Goal: Information Seeking & Learning: Learn about a topic

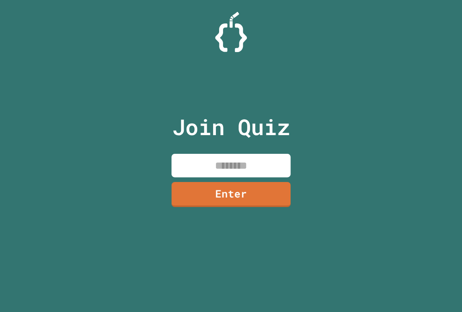
click at [230, 170] on input at bounding box center [231, 165] width 119 height 23
type input "********"
click at [260, 198] on link "Enter" at bounding box center [231, 193] width 112 height 26
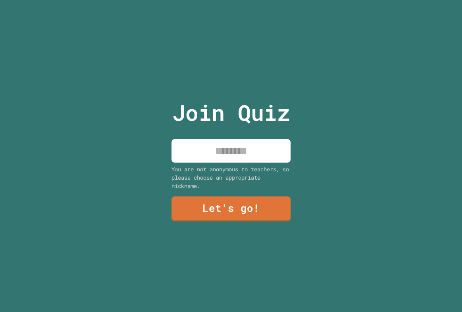
click at [235, 147] on input at bounding box center [231, 150] width 119 height 23
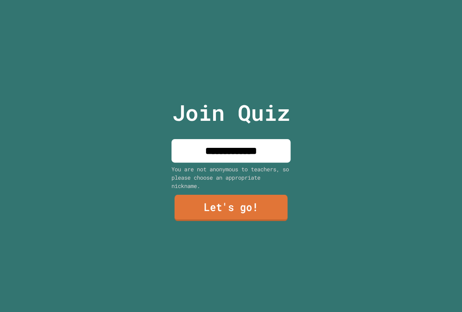
type input "**********"
click at [238, 210] on link "Let's go!" at bounding box center [231, 208] width 113 height 26
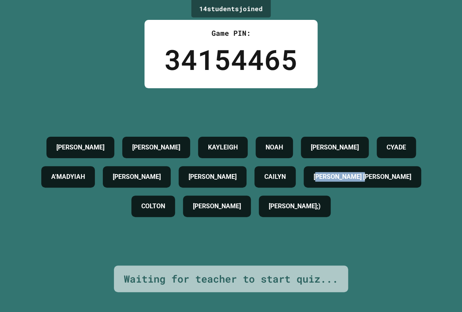
drag, startPoint x: 74, startPoint y: 212, endPoint x: 195, endPoint y: 212, distance: 120.7
click at [195, 212] on div "ALEXANDER JAMES WOODALL KAYLEIGH NOAH LUKE CYADE A'MADYIAH J.C B.J CAILYN JACKS…" at bounding box center [231, 177] width 422 height 88
drag, startPoint x: 22, startPoint y: 238, endPoint x: 228, endPoint y: 212, distance: 206.9
click at [229, 212] on div "ALEXANDER JAMES WOODALL KAYLEIGH NOAH LUKE CYADE A'MADYIAH J.C B.J CAILYN JACKS…" at bounding box center [231, 176] width 422 height 177
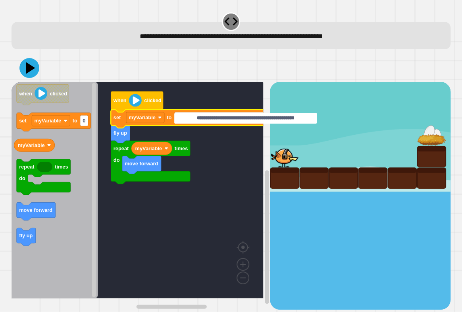
type input "**********"
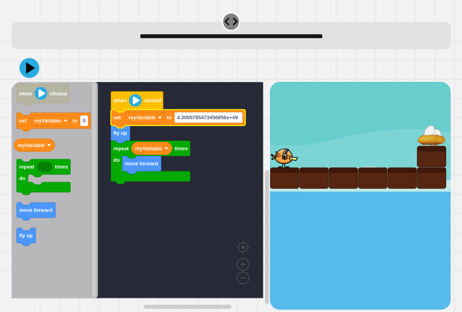
click at [255, 258] on rect "Blockly Workspace" at bounding box center [138, 190] width 252 height 216
click at [225, 157] on rect "Blockly Workspace" at bounding box center [138, 190] width 252 height 216
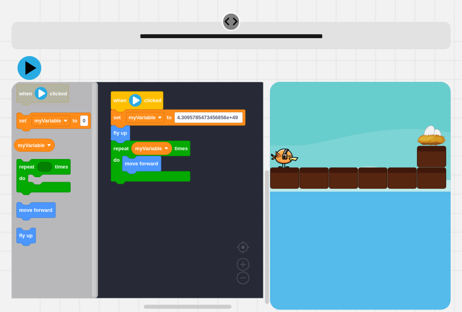
click at [30, 61] on icon at bounding box center [29, 68] width 24 height 24
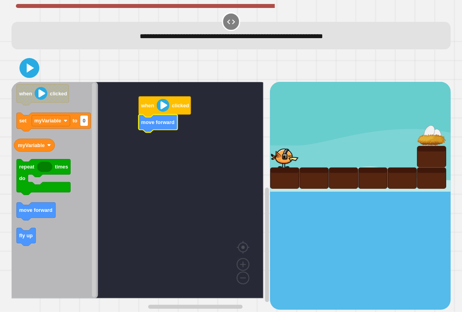
drag, startPoint x: 10, startPoint y: 200, endPoint x: 17, endPoint y: 201, distance: 7.2
click at [10, 200] on div "when clicked move forward when clicked set myVariable to 0 myVariable repeat ti…" at bounding box center [231, 182] width 444 height 260
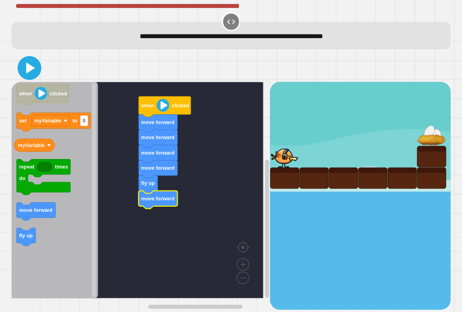
click at [25, 71] on icon at bounding box center [29, 67] width 19 height 19
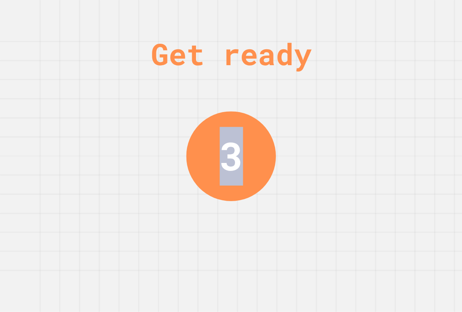
drag, startPoint x: 233, startPoint y: 201, endPoint x: 268, endPoint y: 322, distance: 125.4
click at [268, 311] on html "We are updating our servers at 9:30PM EST [DATE]. [PERSON_NAME] should continue…" at bounding box center [231, 156] width 462 height 312
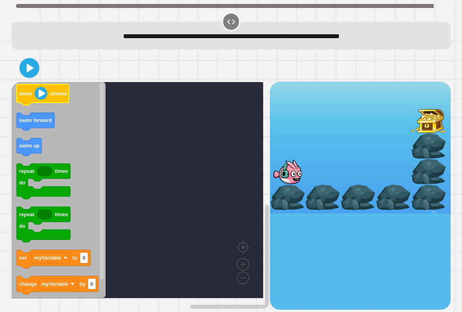
click at [59, 102] on icon "Blockly Workspace" at bounding box center [59, 190] width 94 height 216
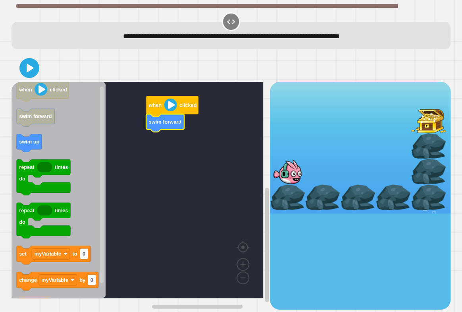
click at [217, 132] on rect "Blockly Workspace" at bounding box center [138, 190] width 252 height 216
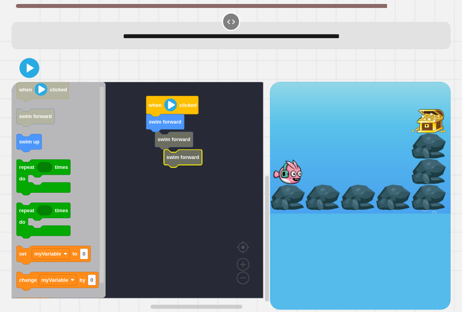
click at [174, 170] on rect "Blockly Workspace" at bounding box center [138, 190] width 252 height 216
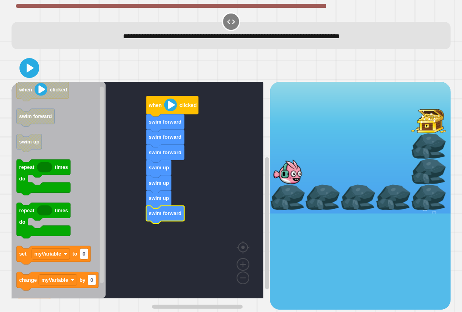
click at [37, 74] on icon at bounding box center [29, 68] width 16 height 16
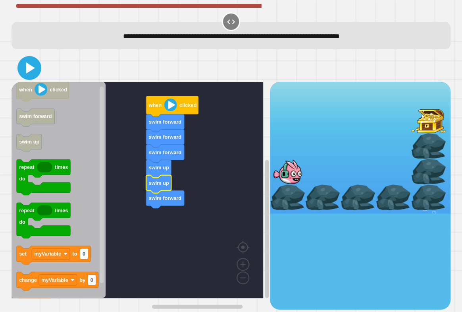
drag, startPoint x: 23, startPoint y: 63, endPoint x: 41, endPoint y: 67, distance: 18.9
click at [24, 63] on icon at bounding box center [29, 67] width 19 height 19
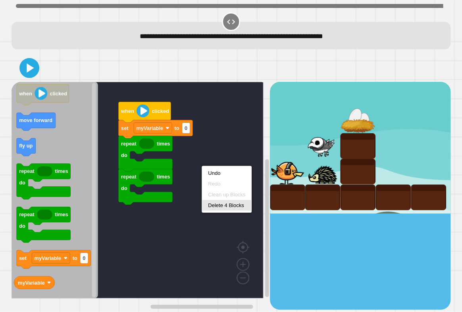
drag, startPoint x: 223, startPoint y: 212, endPoint x: 262, endPoint y: 24, distance: 191.4
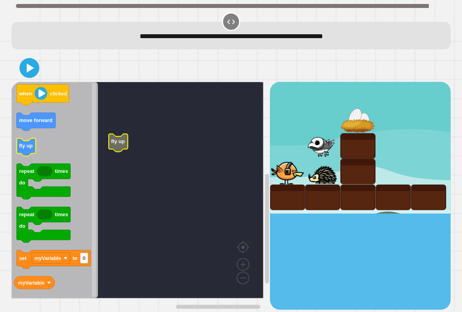
click at [35, 150] on icon "when clicked move forward fly up repeat times do repeat times do set myVariable…" at bounding box center [55, 190] width 87 height 216
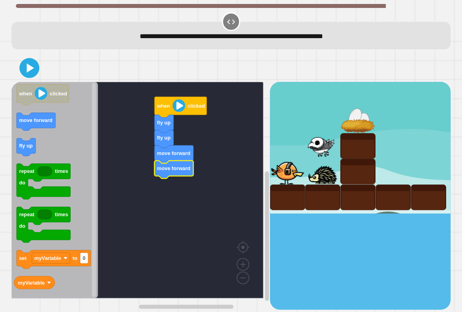
drag, startPoint x: 34, startPoint y: 75, endPoint x: 32, endPoint y: 69, distance: 6.2
click at [34, 74] on div at bounding box center [231, 68] width 439 height 28
click at [32, 69] on icon at bounding box center [30, 67] width 9 height 11
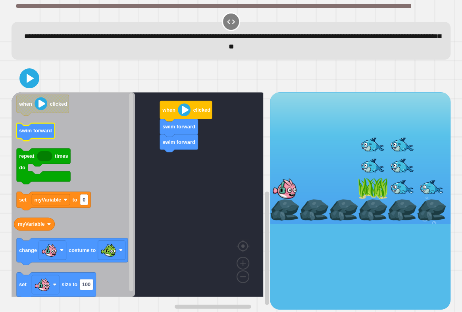
click at [31, 130] on icon "when clicked swim forward repeat times do set myVariable to 0 myVariable change…" at bounding box center [73, 194] width 123 height 204
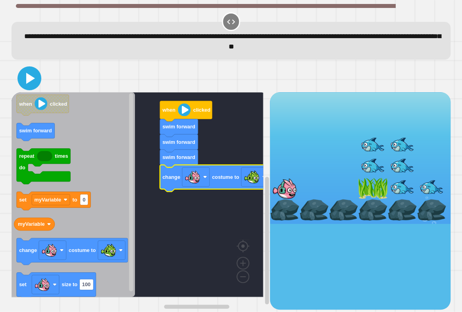
click at [27, 75] on icon at bounding box center [30, 78] width 9 height 11
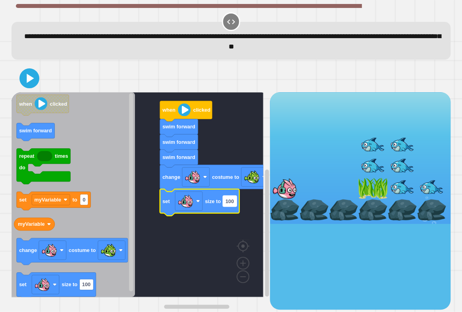
click at [227, 203] on text "100" at bounding box center [230, 201] width 8 height 6
type input "*******"
click at [190, 256] on rect "Blockly Workspace" at bounding box center [138, 194] width 252 height 204
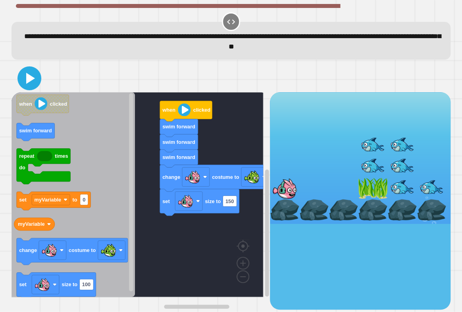
click at [25, 88] on icon at bounding box center [29, 78] width 19 height 19
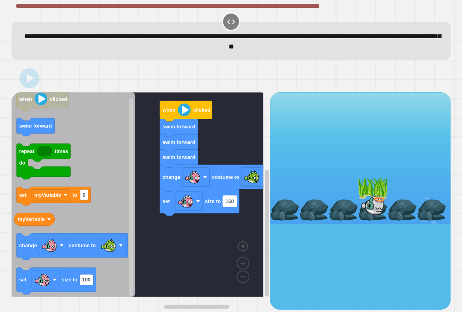
click at [234, 202] on rect "Blockly Workspace" at bounding box center [230, 200] width 14 height 11
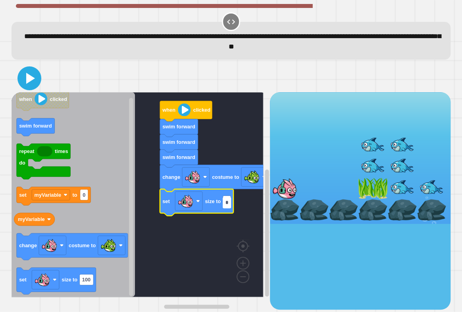
type input "*"
click at [27, 79] on icon at bounding box center [30, 78] width 9 height 11
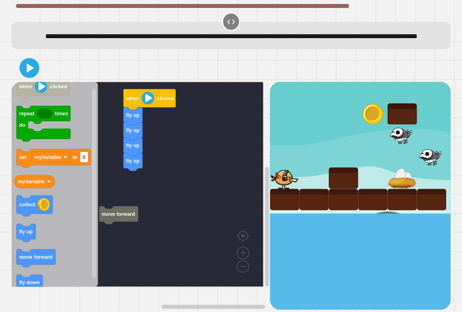
click at [89, 259] on icon "Blockly Workspace" at bounding box center [55, 184] width 87 height 204
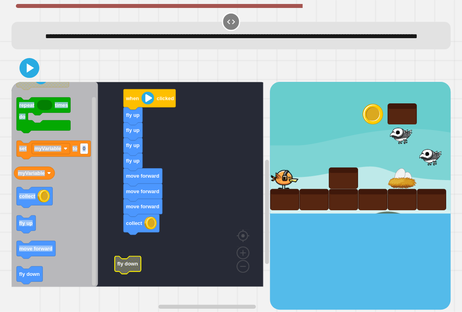
drag, startPoint x: 11, startPoint y: 287, endPoint x: 69, endPoint y: 287, distance: 58.4
click at [69, 286] on icon "when clicked repeat times do set myVariable to 0 myVariable collect fly up move…" at bounding box center [55, 184] width 87 height 204
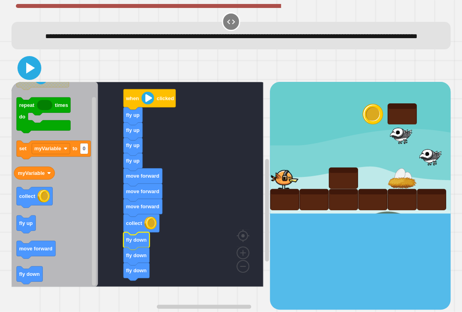
click at [31, 76] on icon at bounding box center [29, 67] width 19 height 19
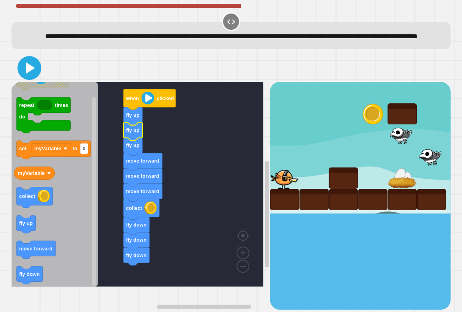
click at [25, 76] on icon at bounding box center [29, 67] width 19 height 19
click at [30, 74] on icon at bounding box center [29, 67] width 19 height 19
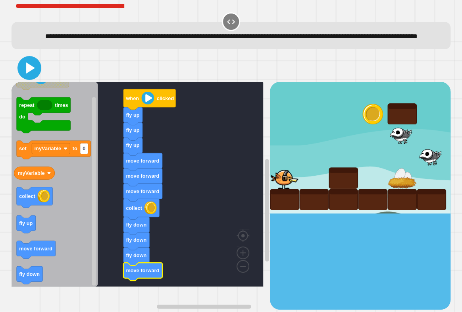
click at [29, 77] on icon at bounding box center [29, 67] width 19 height 19
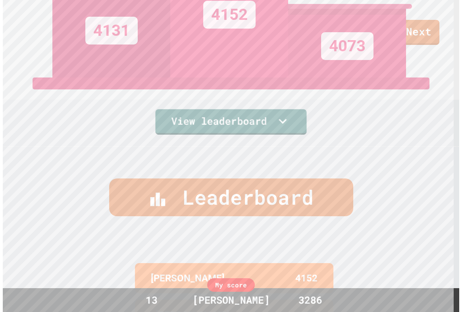
scroll to position [92, 0]
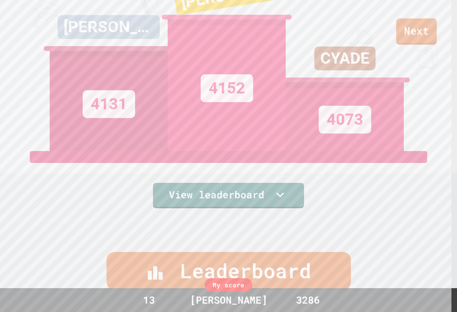
click at [430, 38] on link "Next" at bounding box center [416, 31] width 40 height 26
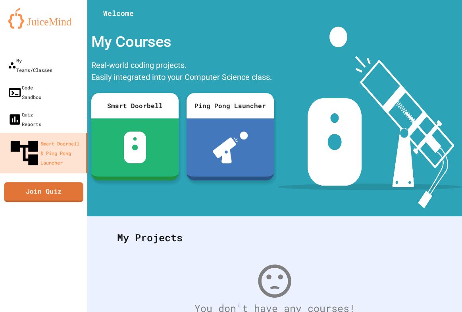
click at [48, 182] on link "Join Quiz" at bounding box center [43, 192] width 79 height 20
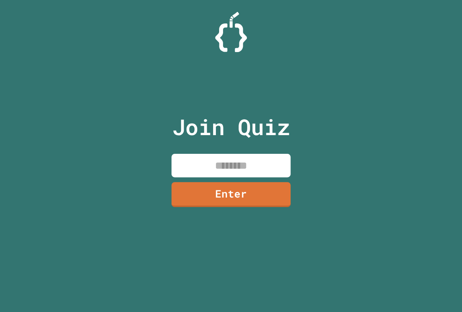
drag, startPoint x: 245, startPoint y: 160, endPoint x: 245, endPoint y: 151, distance: 9.5
click at [243, 151] on div "Join Quiz Enter" at bounding box center [231, 156] width 134 height 272
type input "********"
click at [242, 190] on link "Enter" at bounding box center [231, 193] width 118 height 26
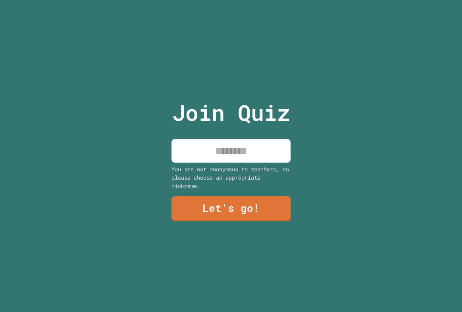
click at [222, 147] on input at bounding box center [231, 150] width 119 height 23
type input "**********"
click at [221, 206] on link "Let's go!" at bounding box center [231, 208] width 119 height 26
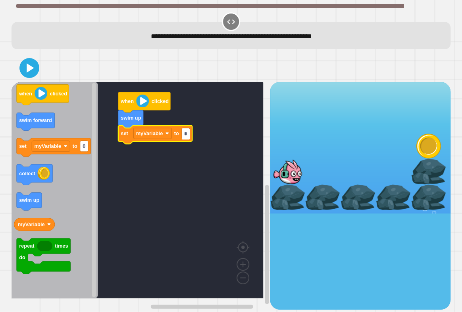
click at [241, 150] on rect "Blockly Workspace" at bounding box center [138, 190] width 252 height 216
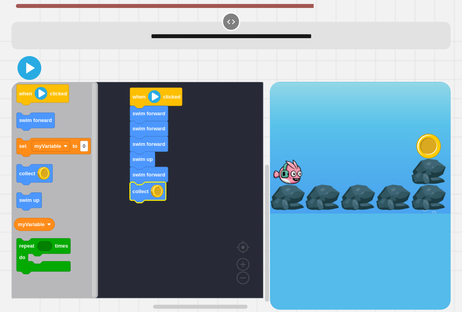
click at [36, 71] on icon at bounding box center [29, 67] width 19 height 19
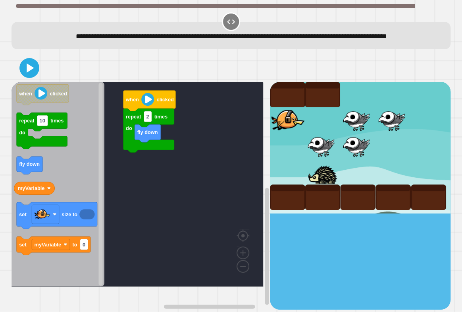
click at [197, 205] on rect "Blockly Workspace" at bounding box center [138, 184] width 252 height 204
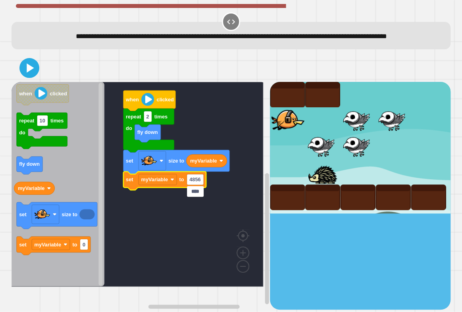
type input "****"
click at [23, 82] on div at bounding box center [231, 68] width 439 height 28
click at [25, 77] on icon at bounding box center [29, 67] width 19 height 19
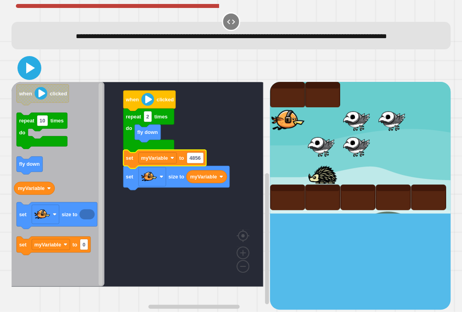
click at [29, 77] on icon at bounding box center [29, 67] width 19 height 19
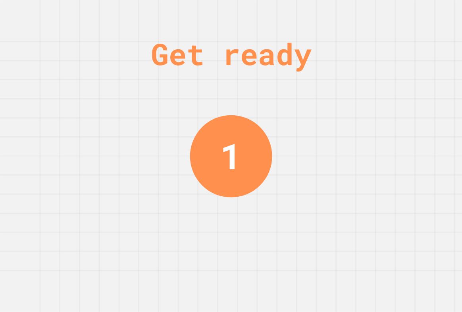
drag, startPoint x: 114, startPoint y: 102, endPoint x: 141, endPoint y: 68, distance: 43.5
click at [141, 68] on div "Get ready 1" at bounding box center [231, 156] width 462 height 312
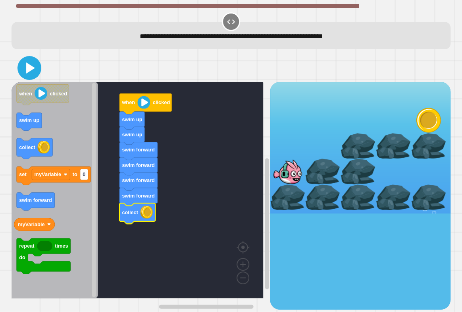
drag, startPoint x: 29, startPoint y: 72, endPoint x: 110, endPoint y: 121, distance: 94.6
click at [30, 72] on icon at bounding box center [29, 67] width 19 height 19
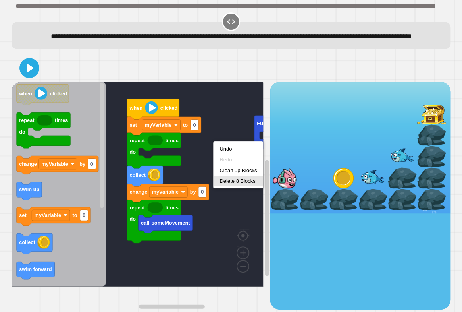
drag, startPoint x: 230, startPoint y: 185, endPoint x: 262, endPoint y: 20, distance: 167.6
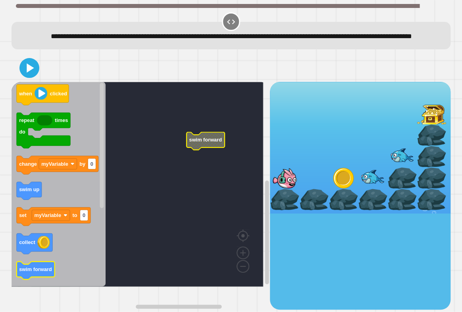
drag, startPoint x: 16, startPoint y: 294, endPoint x: 39, endPoint y: 282, distance: 26.3
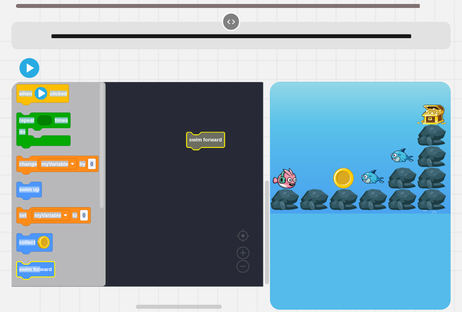
click at [39, 282] on div "swim forward when clicked repeat times do change myVariable by 0 swim up set my…" at bounding box center [231, 182] width 444 height 260
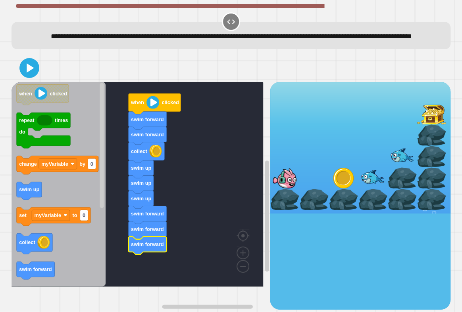
click at [28, 67] on div at bounding box center [231, 68] width 439 height 28
click at [28, 73] on icon at bounding box center [30, 67] width 9 height 11
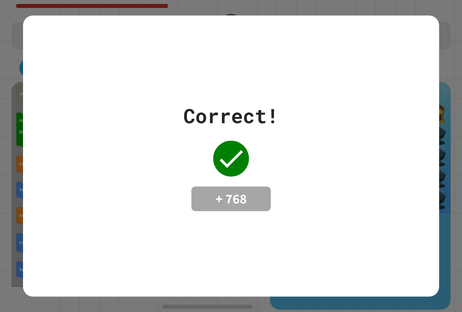
click at [223, 71] on div "Correct! + 768" at bounding box center [231, 155] width 416 height 281
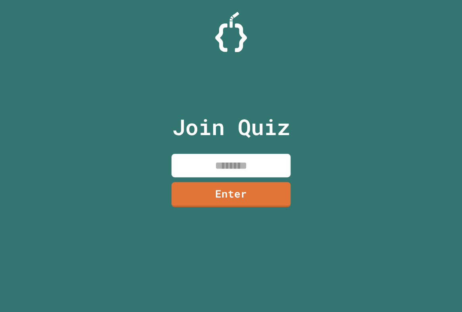
click at [237, 171] on input at bounding box center [231, 165] width 119 height 23
paste input "********"
type input "********"
click at [231, 190] on link "Enter" at bounding box center [231, 193] width 119 height 26
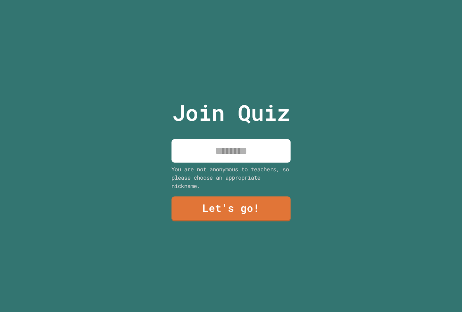
click at [213, 139] on input at bounding box center [231, 150] width 119 height 23
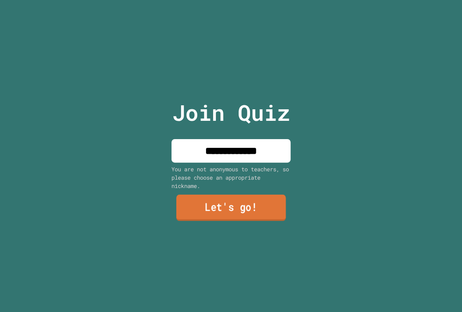
type input "**********"
click at [251, 211] on link "Let's go!" at bounding box center [231, 208] width 110 height 26
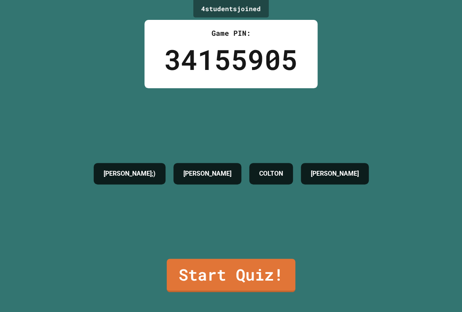
drag, startPoint x: 141, startPoint y: 206, endPoint x: 156, endPoint y: 266, distance: 62.2
click at [146, 219] on div "BRAYLYN;) JACKSON COLTON JAMES WOODALL" at bounding box center [231, 173] width 283 height 170
click at [218, 268] on link "Start Quiz!" at bounding box center [230, 274] width 129 height 35
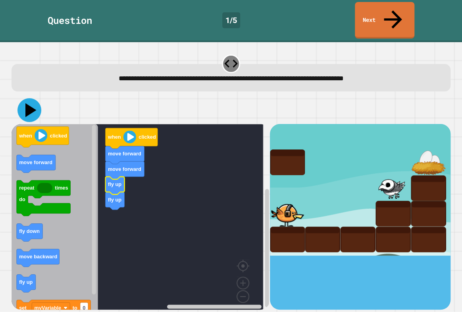
click at [24, 98] on icon at bounding box center [29, 110] width 24 height 24
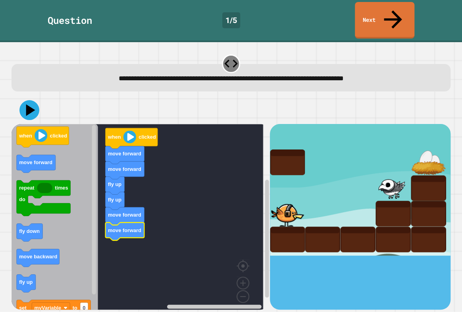
drag, startPoint x: 37, startPoint y: 89, endPoint x: 41, endPoint y: 89, distance: 4.4
click at [39, 100] on button at bounding box center [29, 110] width 20 height 20
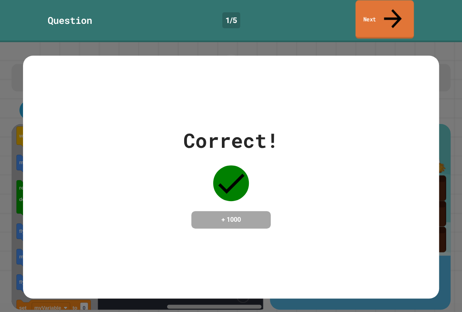
click at [372, 17] on link "Next" at bounding box center [384, 19] width 58 height 39
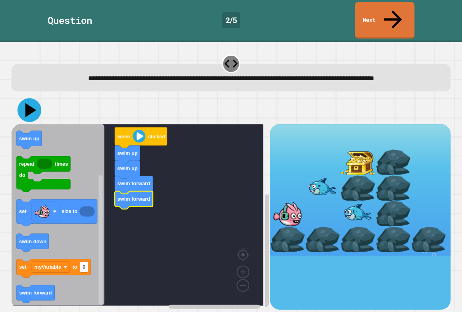
click at [30, 111] on icon at bounding box center [29, 110] width 24 height 24
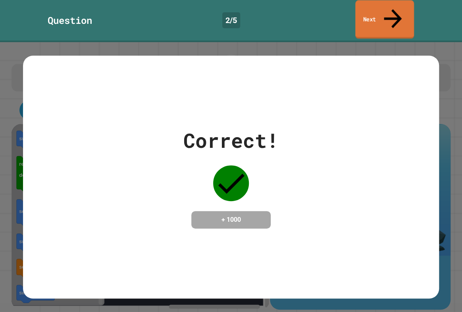
click at [384, 3] on link "Next" at bounding box center [384, 19] width 59 height 39
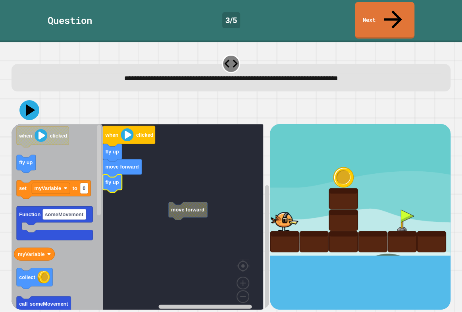
click at [186, 185] on g "move forward when clicked fly up move forward fly up" at bounding box center [143, 220] width 263 height 193
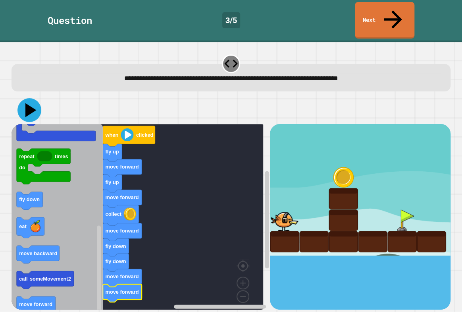
click at [23, 98] on icon at bounding box center [29, 110] width 24 height 24
click at [31, 98] on icon at bounding box center [29, 110] width 24 height 24
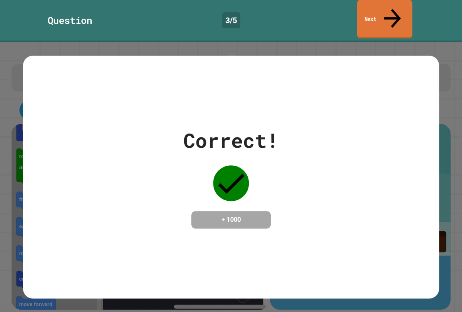
click at [399, 9] on link "Next" at bounding box center [384, 19] width 55 height 39
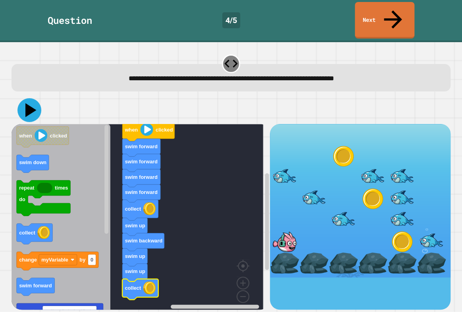
click at [32, 98] on icon at bounding box center [29, 110] width 24 height 24
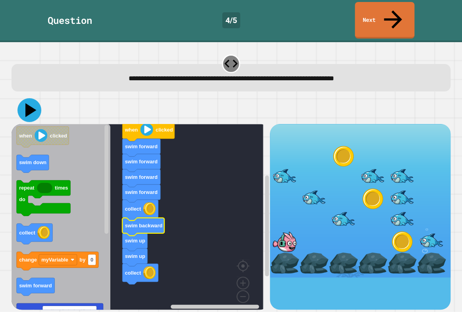
click at [32, 98] on button at bounding box center [29, 110] width 24 height 24
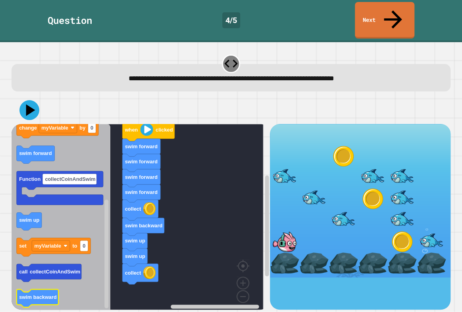
click at [108, 270] on div "when clicked swim forward swim forward swim forward swim forward collect swim b…" at bounding box center [141, 216] width 258 height 185
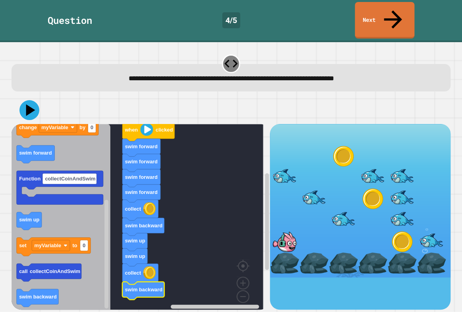
click at [33, 211] on icon "when clicked swim down repeat times do collect change myVariable by 0 swim forw…" at bounding box center [61, 220] width 99 height 193
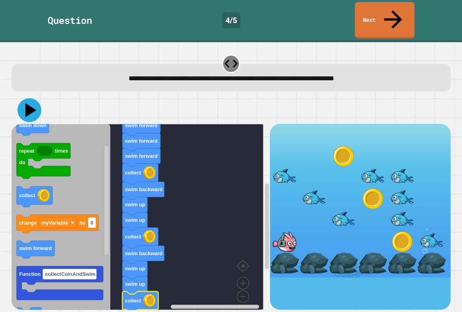
click at [24, 98] on icon at bounding box center [29, 110] width 24 height 24
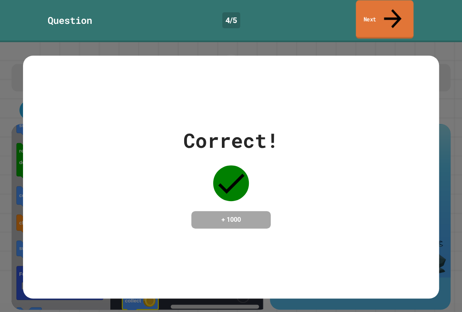
click at [381, 16] on link "Next" at bounding box center [385, 19] width 58 height 39
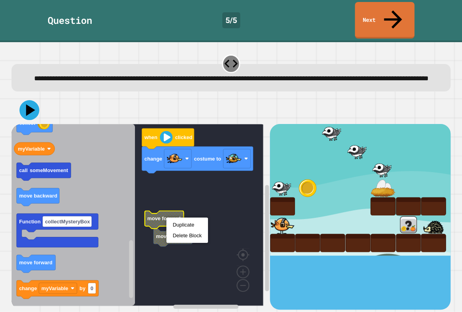
drag, startPoint x: 180, startPoint y: 218, endPoint x: 175, endPoint y: 219, distance: 4.8
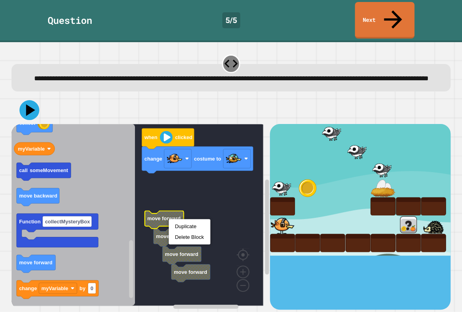
click at [175, 219] on div "Duplicate Delete Block" at bounding box center [190, 231] width 42 height 25
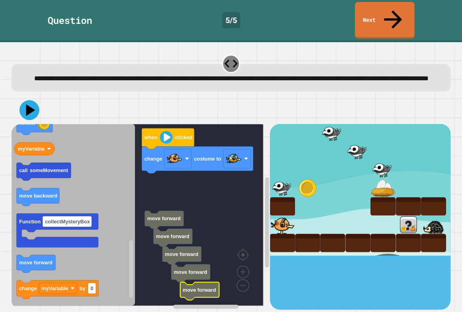
click at [194, 282] on icon "Blockly Workspace" at bounding box center [199, 291] width 39 height 18
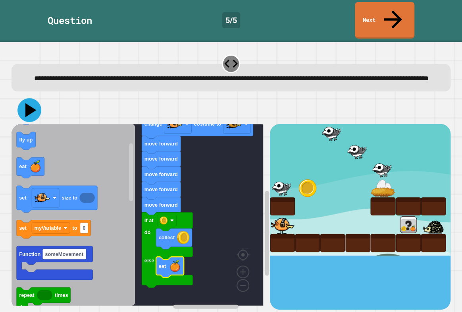
click at [26, 98] on icon at bounding box center [29, 110] width 24 height 24
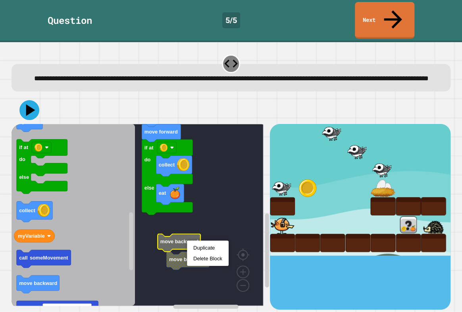
drag, startPoint x: 189, startPoint y: 240, endPoint x: 194, endPoint y: 242, distance: 5.2
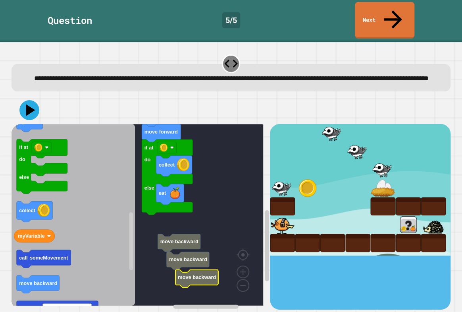
click at [194, 242] on rect "Blockly Workspace" at bounding box center [138, 214] width 252 height 181
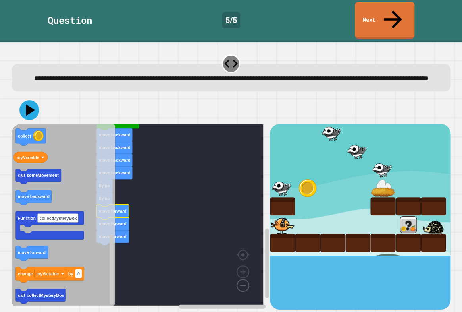
click at [246, 276] on image "Blockly Workspace" at bounding box center [230, 266] width 38 height 49
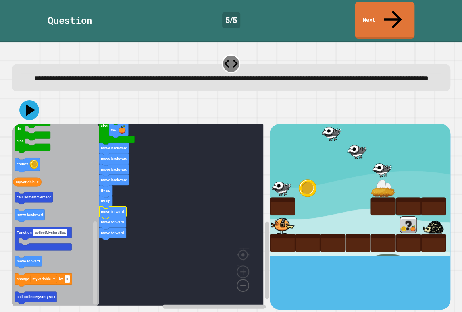
click at [246, 276] on image "Blockly Workspace" at bounding box center [230, 266] width 38 height 49
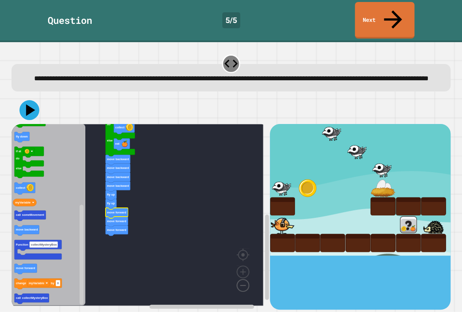
click at [246, 276] on image "Blockly Workspace" at bounding box center [230, 266] width 38 height 49
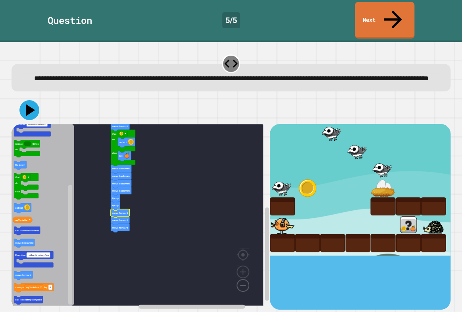
click at [245, 276] on image "Blockly Workspace" at bounding box center [230, 266] width 38 height 49
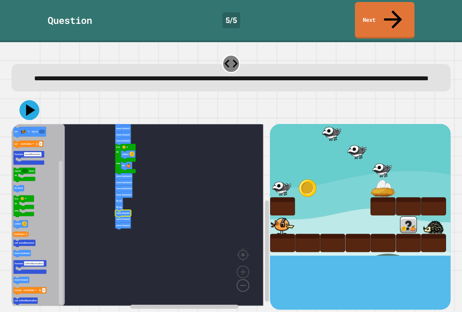
click at [245, 276] on image "Blockly Workspace" at bounding box center [230, 266] width 38 height 49
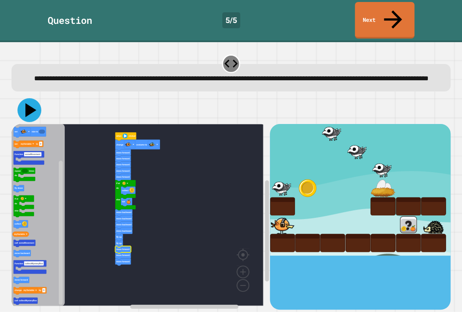
click at [28, 105] on icon at bounding box center [30, 110] width 11 height 14
click at [243, 262] on image "Blockly Workspace" at bounding box center [243, 253] width 38 height 49
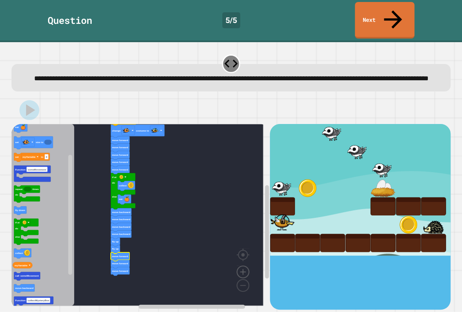
click at [243, 262] on image "Blockly Workspace" at bounding box center [243, 253] width 38 height 49
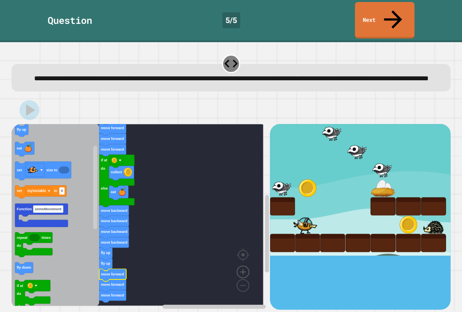
click at [243, 262] on image "Blockly Workspace" at bounding box center [243, 253] width 38 height 49
click at [246, 260] on image "Blockly Workspace" at bounding box center [243, 253] width 38 height 49
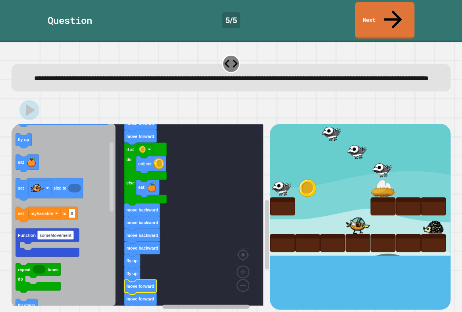
click at [215, 290] on div "when clicked change costume to move forward move forward move forward move forw…" at bounding box center [141, 216] width 258 height 185
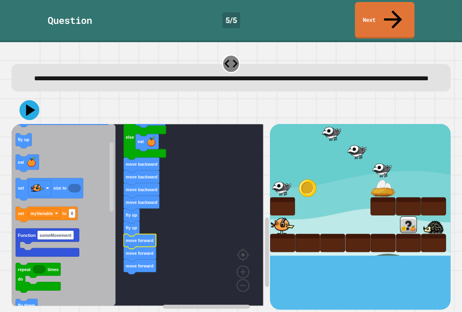
click at [147, 234] on g "when clicked change costume to move forward move forward move forward move forw…" at bounding box center [143, 151] width 263 height 307
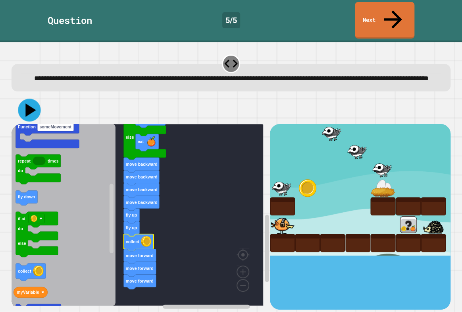
drag, startPoint x: 25, startPoint y: 104, endPoint x: 36, endPoint y: 104, distance: 10.7
click at [26, 104] on icon at bounding box center [29, 109] width 23 height 23
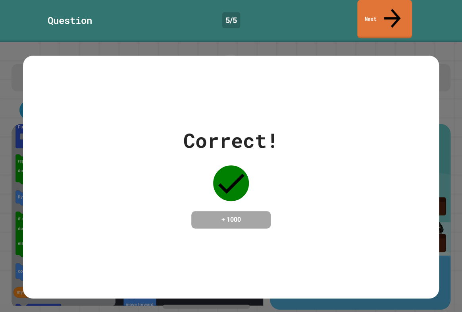
click at [361, 16] on link "Next" at bounding box center [384, 19] width 55 height 39
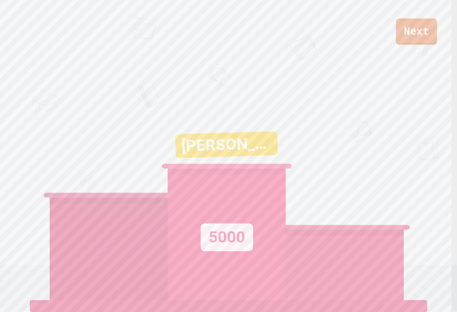
click at [417, 39] on link "Next" at bounding box center [415, 31] width 41 height 26
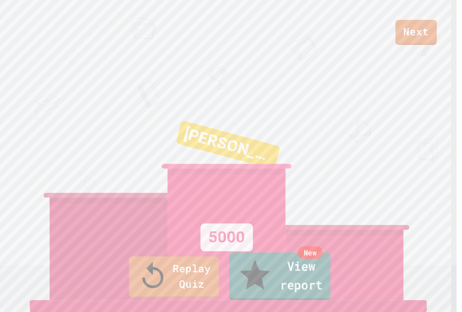
click at [312, 281] on link "New View report" at bounding box center [279, 276] width 101 height 48
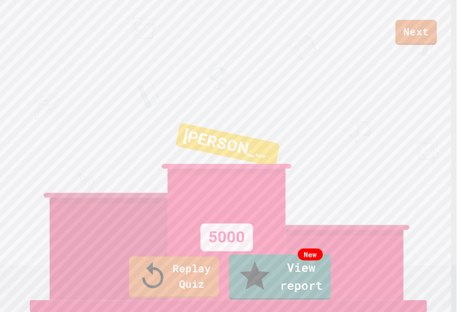
drag, startPoint x: 222, startPoint y: 194, endPoint x: 338, endPoint y: 95, distance: 152.1
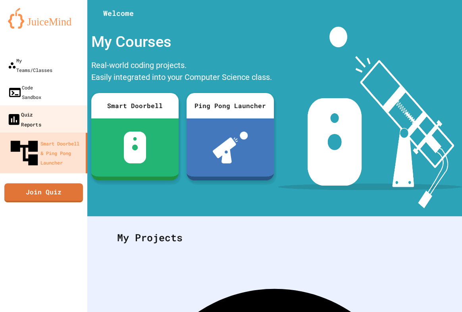
click at [1, 105] on link "Quiz Reports" at bounding box center [44, 119] width 90 height 28
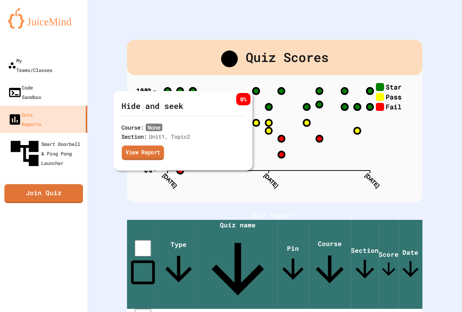
click at [152, 157] on link "View Report" at bounding box center [143, 152] width 42 height 15
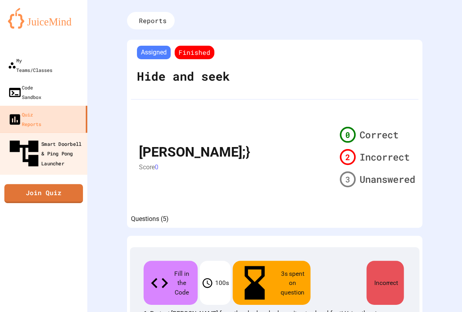
click at [42, 136] on div "Smart Doorbell & Ping Pong Launcher" at bounding box center [46, 153] width 79 height 35
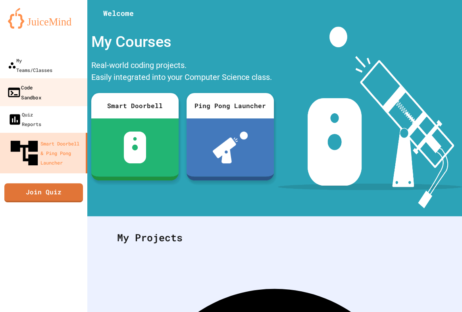
click at [41, 82] on div "Code Sandbox" at bounding box center [24, 91] width 35 height 19
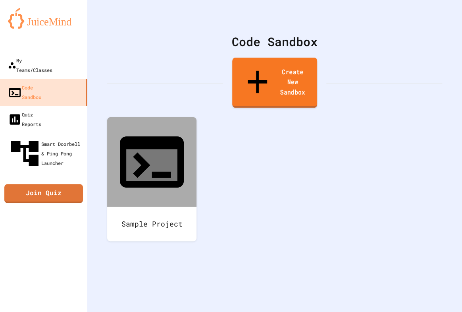
click at [265, 65] on link "Create New Sandbox" at bounding box center [274, 83] width 85 height 50
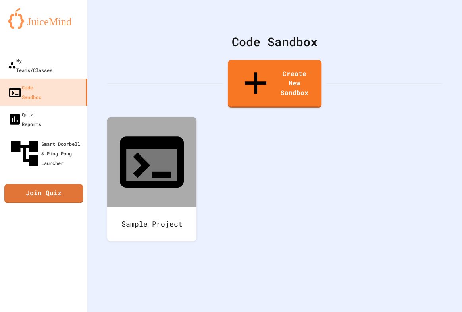
scroll to position [180, 0]
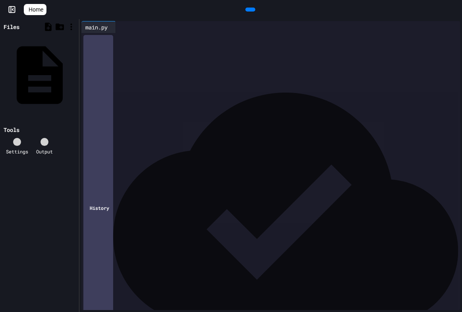
scroll to position [577, 0]
click at [253, 12] on icon at bounding box center [255, 15] width 4 height 6
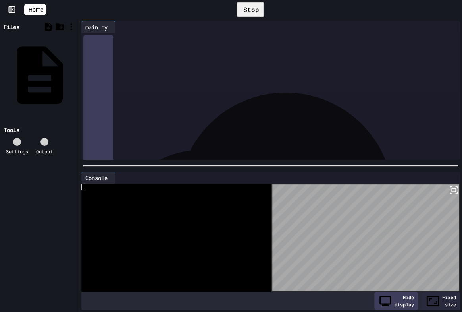
scroll to position [794, 0]
click at [244, 81] on div "** ***** * ****** * *** *** **** * ****** * *** * *** ***** * ****** * ********…" at bounding box center [272, 87] width 346 height 16
click at [211, 66] on span "***" at bounding box center [207, 67] width 6 height 6
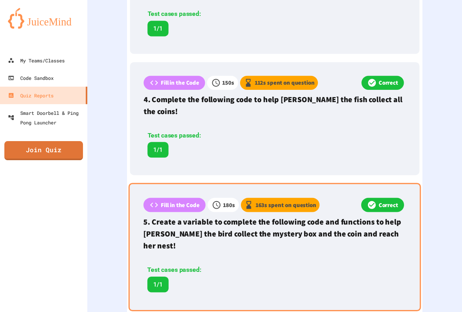
scroll to position [558, 0]
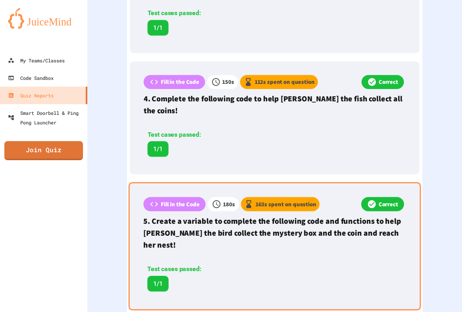
drag, startPoint x: 249, startPoint y: 224, endPoint x: 253, endPoint y: 221, distance: 4.8
drag, startPoint x: 253, startPoint y: 221, endPoint x: 249, endPoint y: 234, distance: 14.2
drag, startPoint x: 242, startPoint y: 236, endPoint x: 217, endPoint y: 224, distance: 27.9
drag, startPoint x: 217, startPoint y: 224, endPoint x: 208, endPoint y: 202, distance: 23.2
click at [208, 215] on p "5. Create a variable to complete the following code and functions to help Ollie…" at bounding box center [274, 232] width 262 height 35
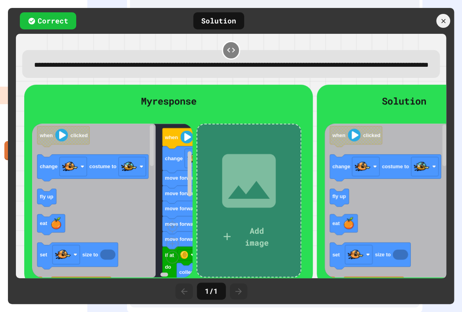
scroll to position [556, 0]
drag, startPoint x: 208, startPoint y: 199, endPoint x: 330, endPoint y: 125, distance: 142.7
click at [330, 125] on div "Solution myVariable move forward myVariable call someMovement myVariable move f…" at bounding box center [404, 185] width 175 height 201
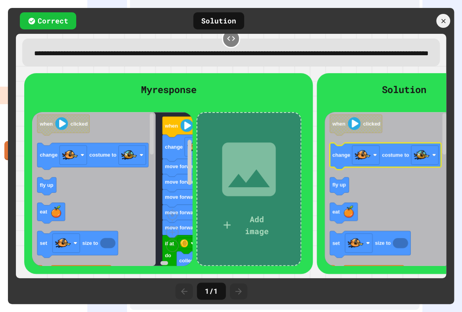
click at [422, 143] on g "change costume to" at bounding box center [385, 156] width 111 height 27
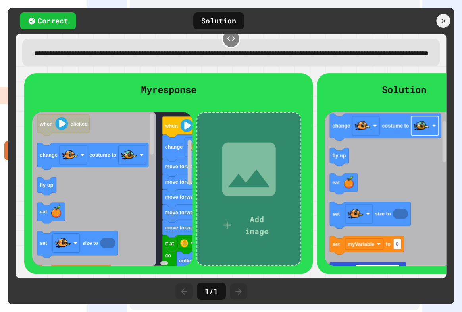
click at [415, 130] on rect "Blockly Workspace" at bounding box center [424, 125] width 27 height 19
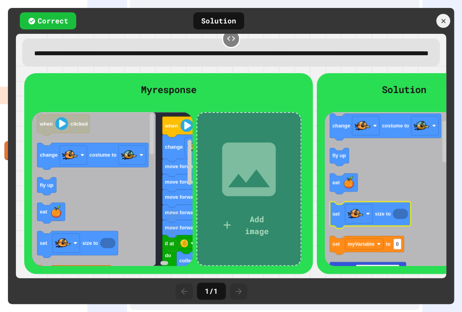
click at [388, 211] on text "size to" at bounding box center [383, 214] width 16 height 6
click at [387, 202] on icon "Blockly Workspace" at bounding box center [370, 215] width 81 height 27
click at [393, 210] on g "set size to" at bounding box center [370, 215] width 81 height 27
click at [222, 185] on icon at bounding box center [248, 168] width 71 height 71
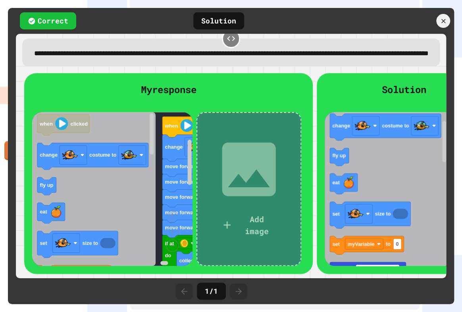
click at [231, 181] on div "Add Image" at bounding box center [272, 179] width 159 height 104
